Goal: Find contact information: Find contact information

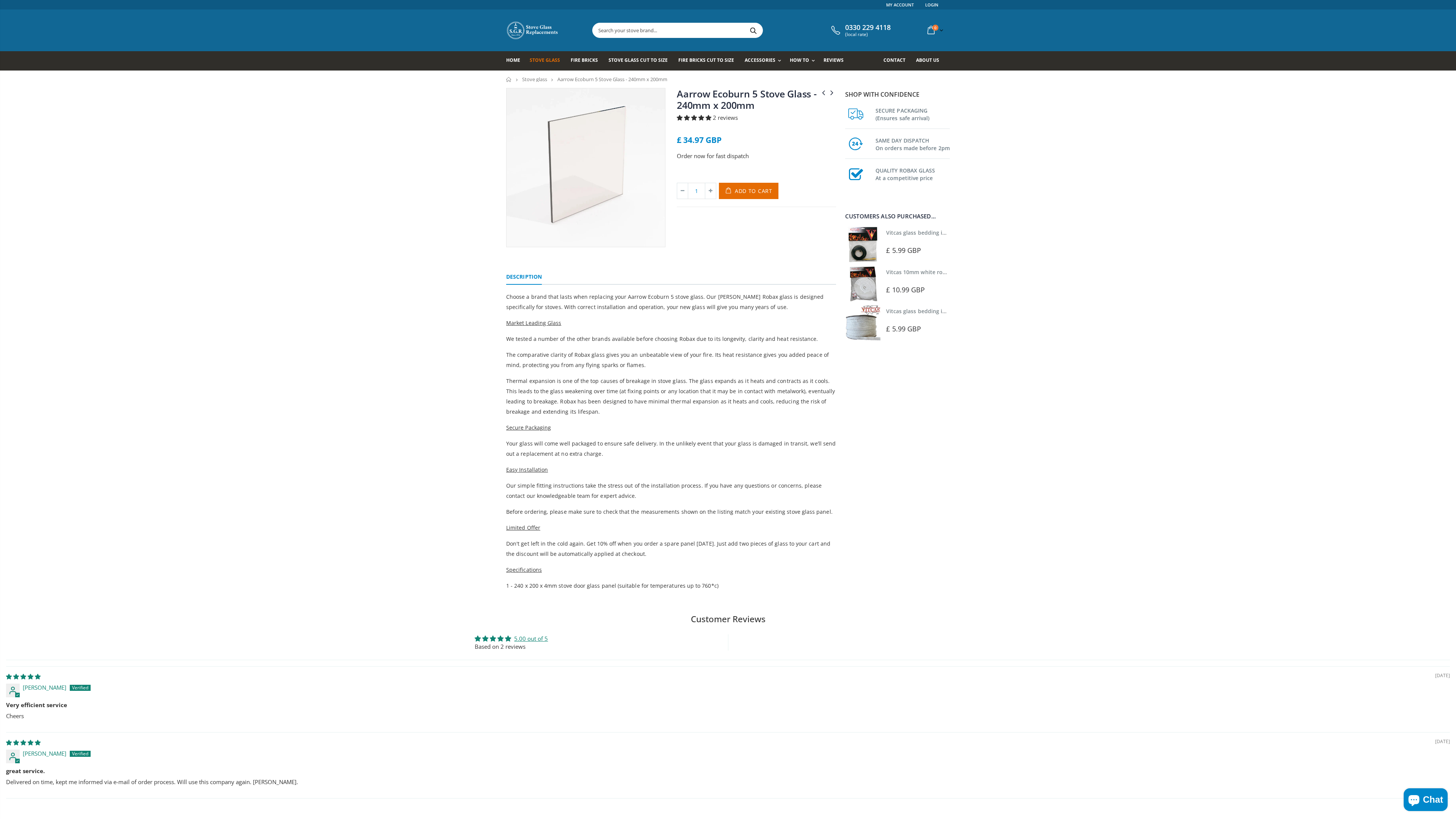
select select "Sort dropdown"
click at [896, 60] on span "Contact" at bounding box center [894, 60] width 22 height 7
